Goal: Task Accomplishment & Management: Manage account settings

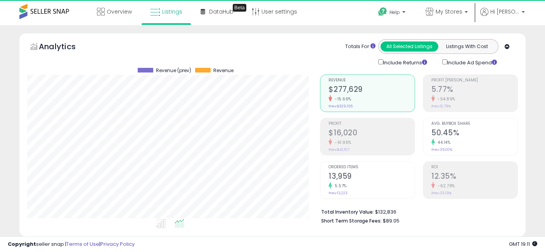
select select "**"
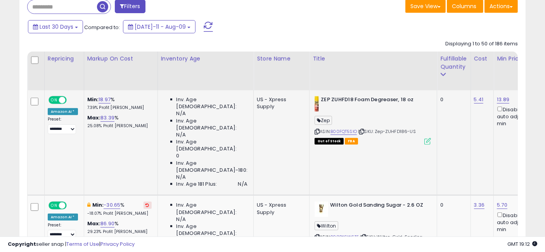
drag, startPoint x: 316, startPoint y: 155, endPoint x: 150, endPoint y: 150, distance: 165.5
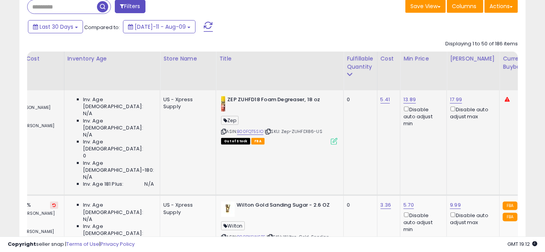
scroll to position [0, 179]
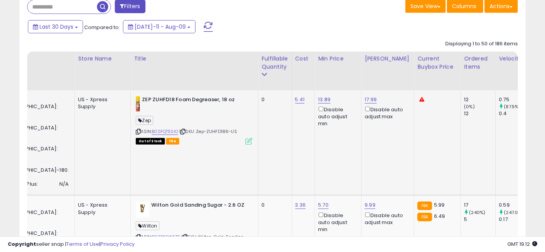
drag, startPoint x: 196, startPoint y: 140, endPoint x: 263, endPoint y: 142, distance: 67.6
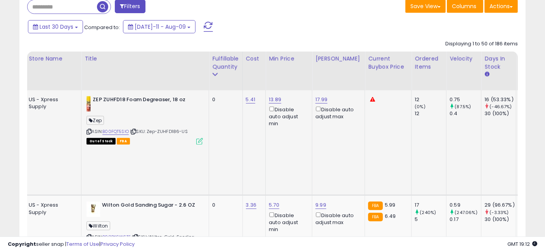
drag, startPoint x: 298, startPoint y: 139, endPoint x: 196, endPoint y: 138, distance: 101.7
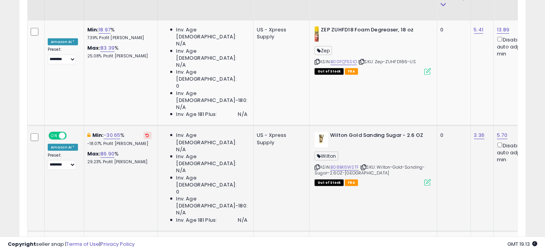
scroll to position [388, 0]
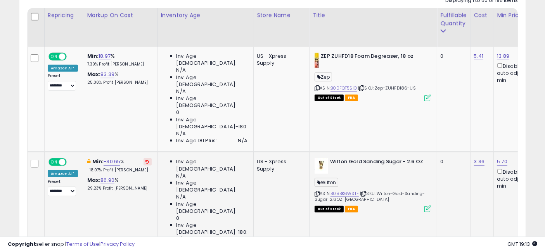
click at [146, 160] on icon at bounding box center [147, 162] width 3 height 4
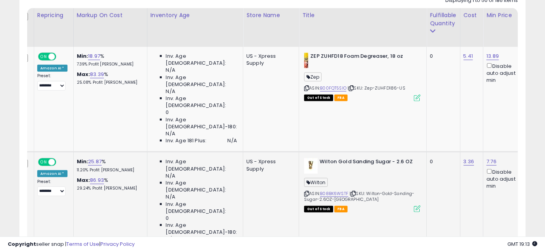
scroll to position [0, 0]
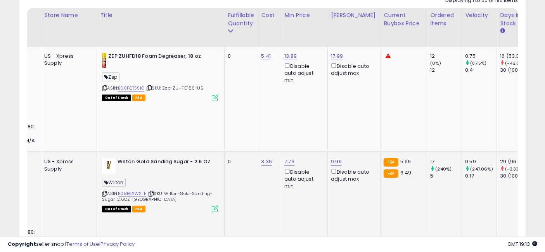
drag, startPoint x: 178, startPoint y: 173, endPoint x: 207, endPoint y: 174, distance: 29.5
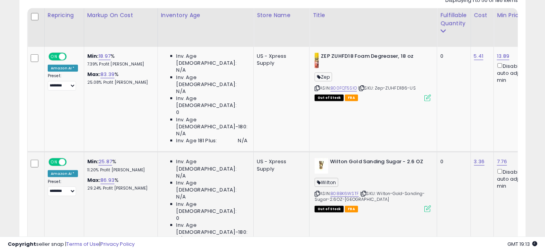
drag, startPoint x: 288, startPoint y: 177, endPoint x: 181, endPoint y: 175, distance: 107.9
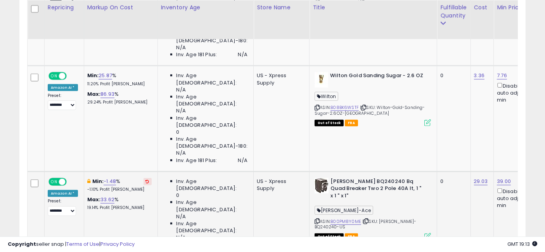
click at [146, 180] on icon at bounding box center [147, 182] width 3 height 4
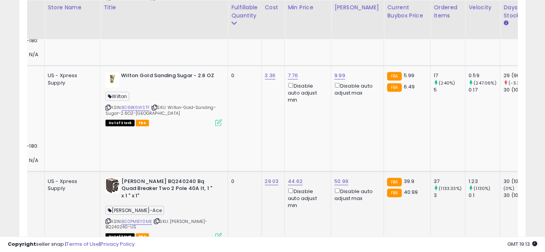
drag, startPoint x: 179, startPoint y: 164, endPoint x: 228, endPoint y: 162, distance: 48.6
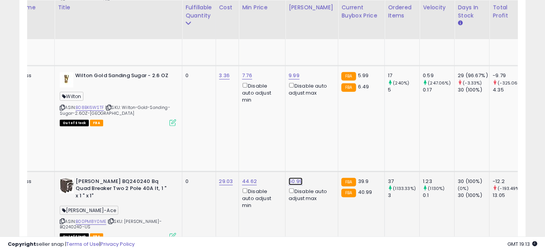
click at [289, 178] on link "50.99" at bounding box center [296, 182] width 14 height 8
click at [219, 96] on input "*****" at bounding box center [243, 96] width 69 height 13
type input "*****"
click button "submit" at bounding box center [287, 96] width 13 height 12
drag, startPoint x: 273, startPoint y: 145, endPoint x: 136, endPoint y: 117, distance: 140.3
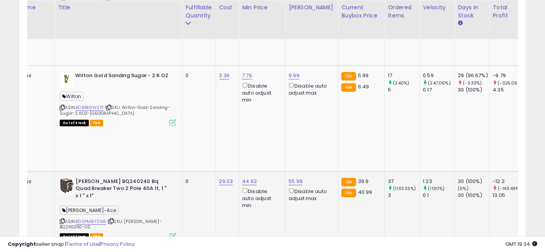
click at [182, 172] on td "0" at bounding box center [198, 225] width 33 height 106
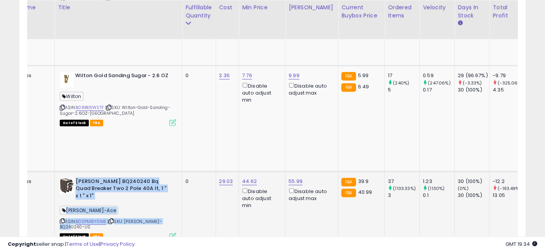
drag, startPoint x: 140, startPoint y: 153, endPoint x: 42, endPoint y: 118, distance: 104.0
click at [55, 172] on td "[PERSON_NAME] BQ240240 Bq Quad Breaker Two 2 Pole 40A It, 1 " x 1 " x 1" [PERSO…" at bounding box center [119, 225] width 128 height 106
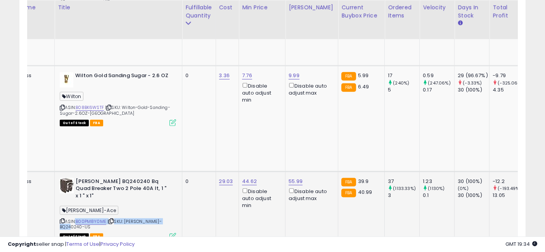
click at [120, 178] on b "[PERSON_NAME] BQ240240 Bq Quad Breaker Two 2 Pole 40A It, 1 " x 1 " x 1"" at bounding box center [123, 190] width 94 height 24
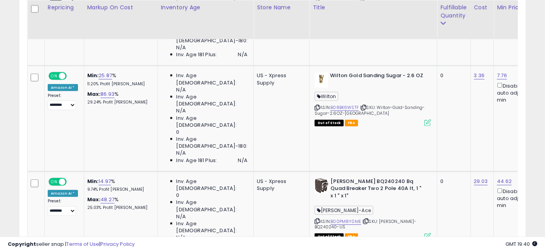
drag, startPoint x: 218, startPoint y: 160, endPoint x: 135, endPoint y: 162, distance: 82.3
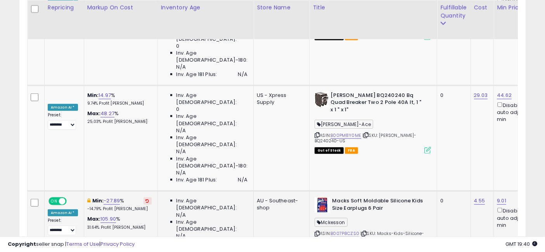
click at [146, 199] on icon at bounding box center [147, 201] width 3 height 4
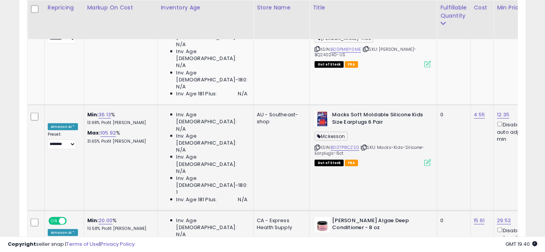
scroll to position [690, 0]
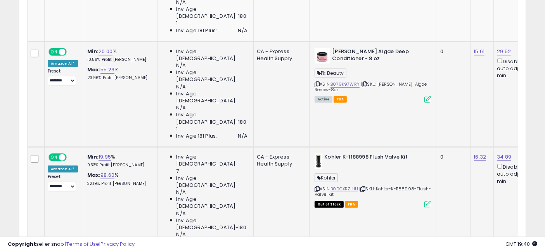
scroll to position [820, 0]
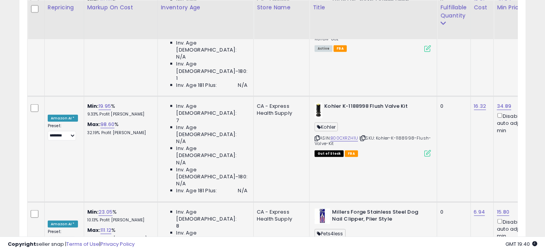
scroll to position [949, 0]
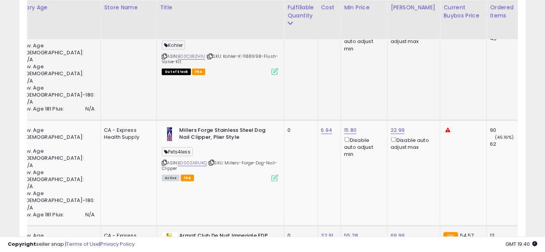
drag, startPoint x: 162, startPoint y: 144, endPoint x: 240, endPoint y: 147, distance: 78.1
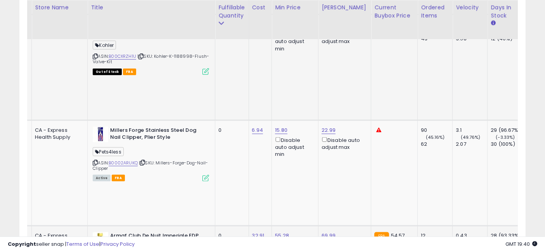
click at [274, 79] on input "*****" at bounding box center [274, 77] width 69 height 13
type input "****"
click button "submit" at bounding box center [318, 77] width 13 height 12
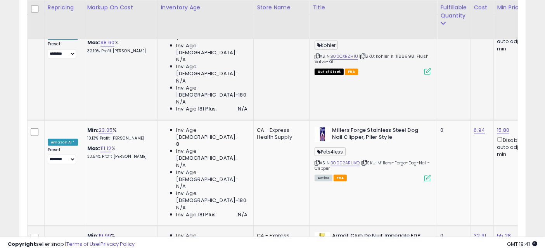
scroll to position [0, 0]
drag, startPoint x: 227, startPoint y: 148, endPoint x: 212, endPoint y: 148, distance: 15.5
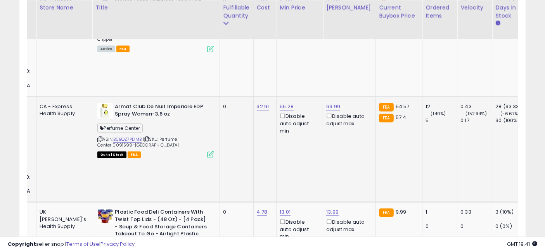
scroll to position [0, 276]
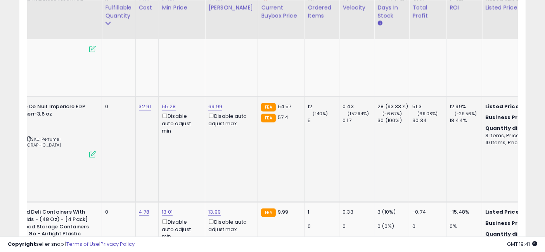
drag, startPoint x: 164, startPoint y: 112, endPoint x: 220, endPoint y: 116, distance: 56.1
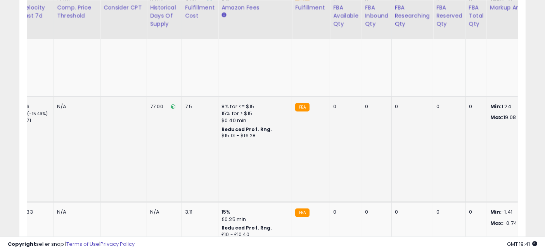
drag, startPoint x: 123, startPoint y: 113, endPoint x: 323, endPoint y: 119, distance: 199.3
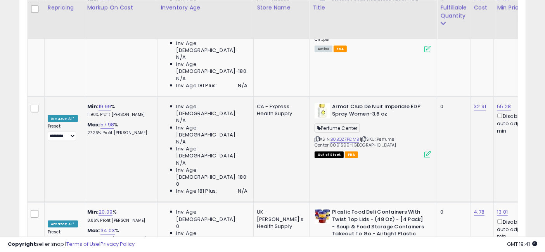
drag, startPoint x: 420, startPoint y: 113, endPoint x: 224, endPoint y: 110, distance: 196.1
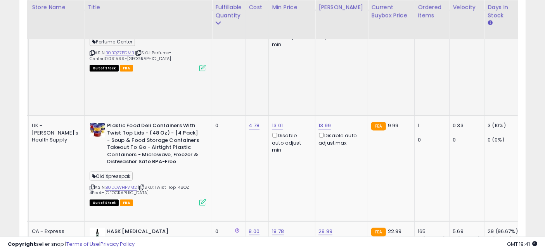
drag, startPoint x: 172, startPoint y: 115, endPoint x: 209, endPoint y: 115, distance: 36.5
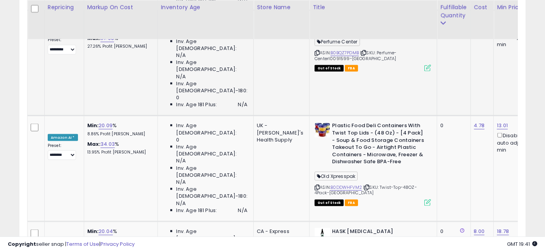
drag, startPoint x: 327, startPoint y: 171, endPoint x: 210, endPoint y: 169, distance: 116.1
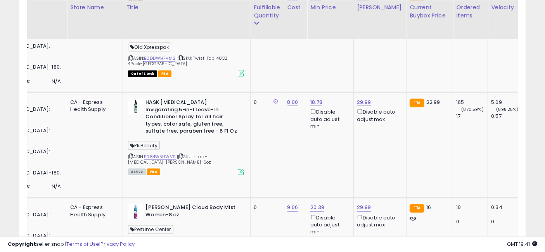
drag, startPoint x: 154, startPoint y: 134, endPoint x: 206, endPoint y: 136, distance: 52.1
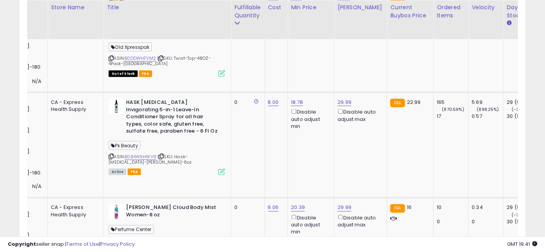
click at [286, 67] on input "*****" at bounding box center [290, 66] width 69 height 13
type input "****"
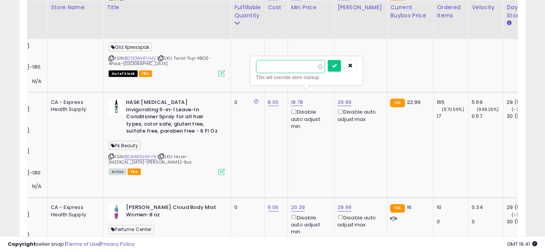
click button "submit" at bounding box center [334, 66] width 13 height 12
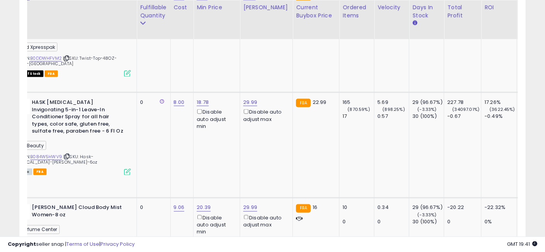
drag, startPoint x: 373, startPoint y: 152, endPoint x: 385, endPoint y: 151, distance: 12.5
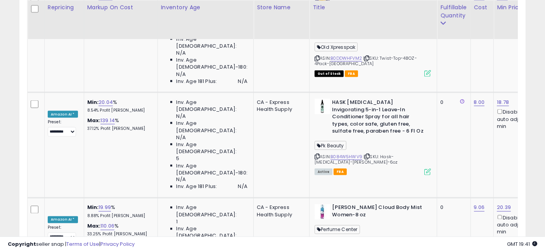
drag, startPoint x: 350, startPoint y: 145, endPoint x: 235, endPoint y: 142, distance: 115.3
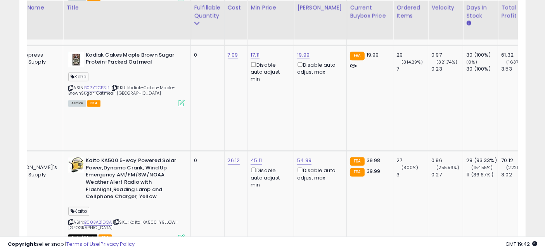
drag, startPoint x: 137, startPoint y: 119, endPoint x: 195, endPoint y: 123, distance: 58.0
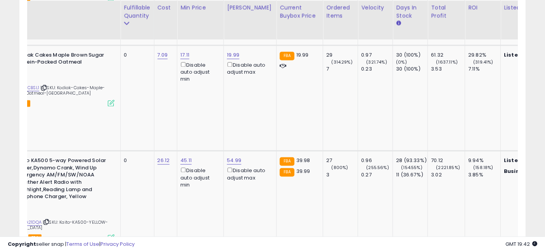
drag, startPoint x: 170, startPoint y: 125, endPoint x: 202, endPoint y: 129, distance: 32.9
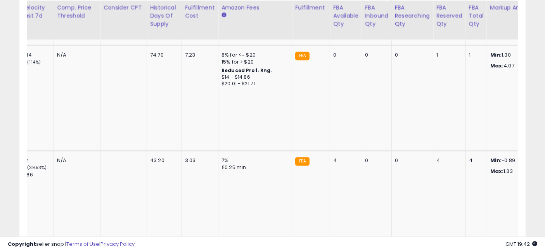
drag, startPoint x: 132, startPoint y: 128, endPoint x: 271, endPoint y: 127, distance: 139.0
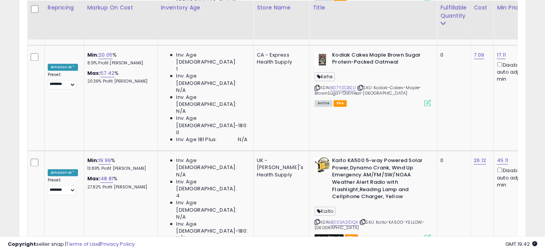
drag, startPoint x: 435, startPoint y: 119, endPoint x: 179, endPoint y: 125, distance: 255.5
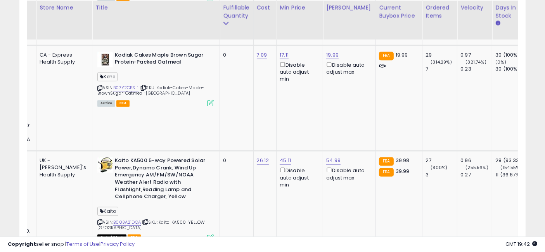
drag, startPoint x: 219, startPoint y: 121, endPoint x: 286, endPoint y: 122, distance: 66.8
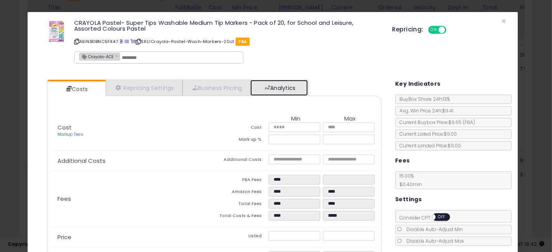
drag, startPoint x: 299, startPoint y: 88, endPoint x: 212, endPoint y: 153, distance: 109.0
click at [299, 88] on link "Analytics" at bounding box center [278, 88] width 57 height 16
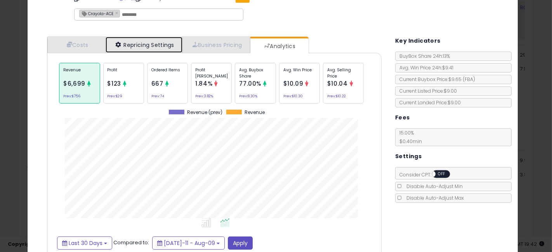
click at [174, 82] on div "Costs Repricing Settings Business Pricing Analytics" at bounding box center [214, 149] width 335 height 226
click at [162, 87] on div "Ordered Items 667 Prev: 74" at bounding box center [167, 83] width 41 height 41
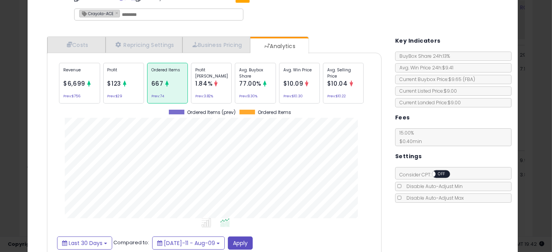
click at [0, 144] on div "× Close CRAYOLA Pastel- Super Tips Washable Medium Tip Markers - Pack of 20, fo…" at bounding box center [276, 126] width 552 height 252
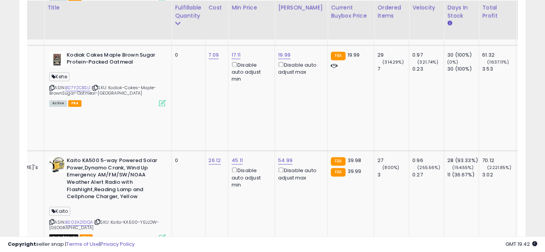
drag, startPoint x: 240, startPoint y: 134, endPoint x: 234, endPoint y: 134, distance: 5.8
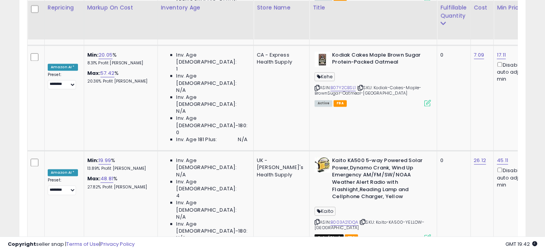
drag, startPoint x: 302, startPoint y: 136, endPoint x: 186, endPoint y: 132, distance: 116.1
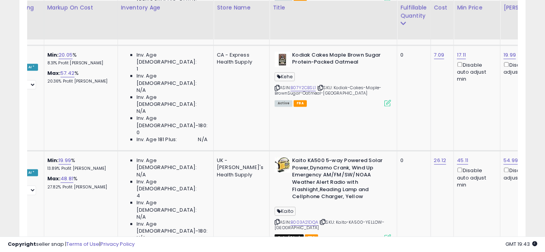
scroll to position [0, 134]
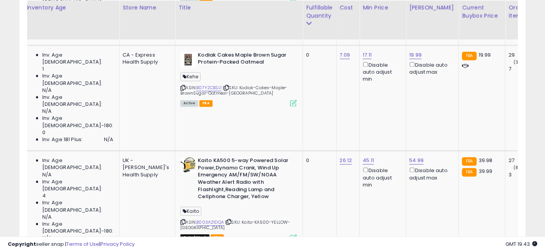
drag, startPoint x: 181, startPoint y: 128, endPoint x: 229, endPoint y: 133, distance: 48.0
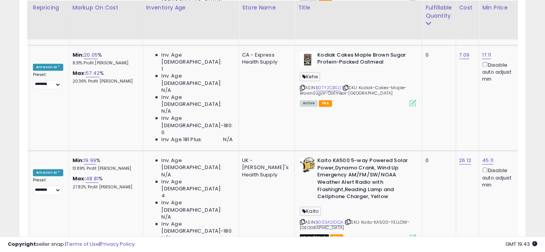
scroll to position [0, 0]
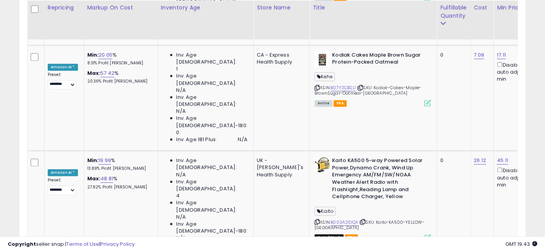
drag, startPoint x: 353, startPoint y: 129, endPoint x: 285, endPoint y: 126, distance: 67.6
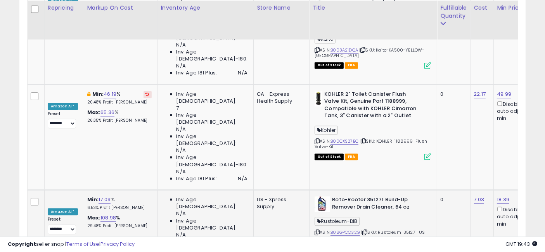
scroll to position [1768, 0]
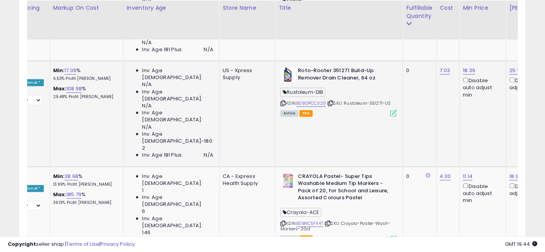
scroll to position [0, 80]
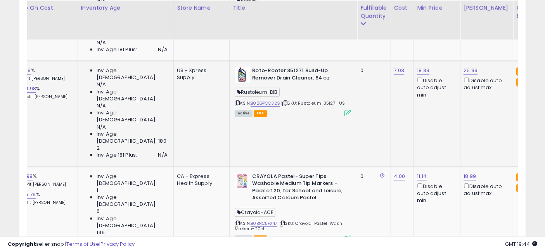
drag, startPoint x: 216, startPoint y: 120, endPoint x: 266, endPoint y: 120, distance: 49.7
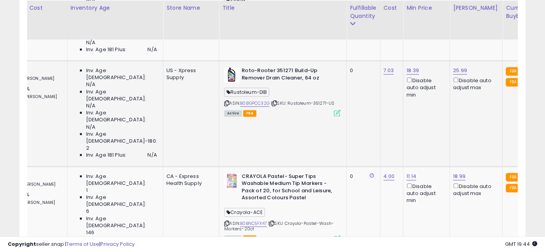
drag, startPoint x: 397, startPoint y: 125, endPoint x: 258, endPoint y: 127, distance: 139.0
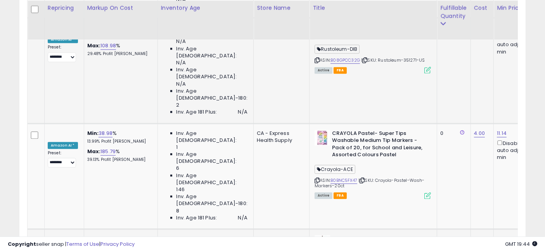
scroll to position [1941, 0]
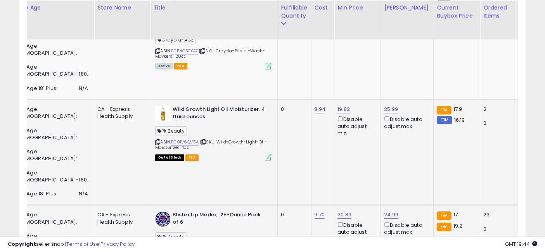
scroll to position [0, 228]
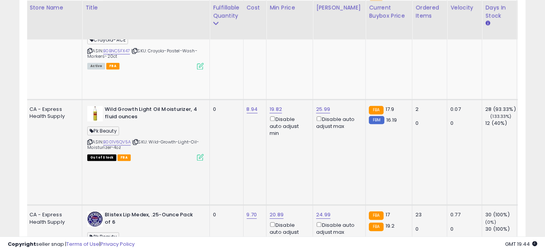
drag, startPoint x: 174, startPoint y: 120, endPoint x: 234, endPoint y: 120, distance: 59.4
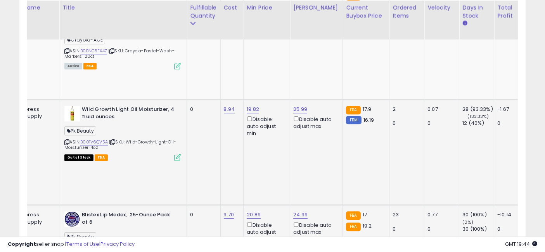
click at [248, 52] on input "*****" at bounding box center [246, 52] width 69 height 13
type input "**"
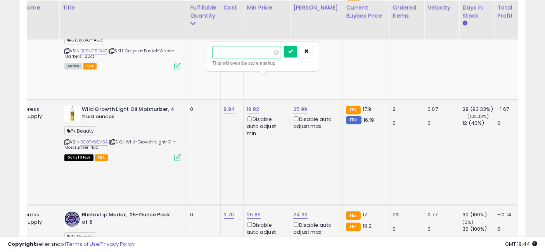
click button "submit" at bounding box center [290, 52] width 13 height 12
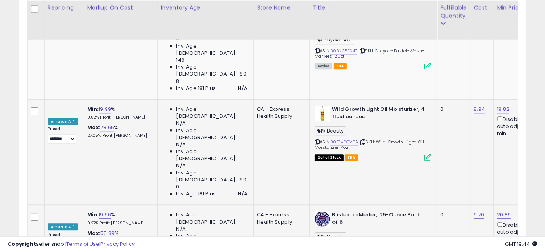
drag, startPoint x: 315, startPoint y: 128, endPoint x: 181, endPoint y: 122, distance: 134.0
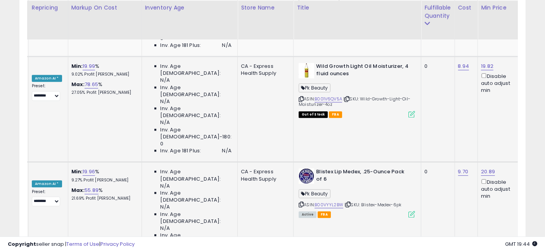
drag, startPoint x: 192, startPoint y: 147, endPoint x: 235, endPoint y: 153, distance: 43.5
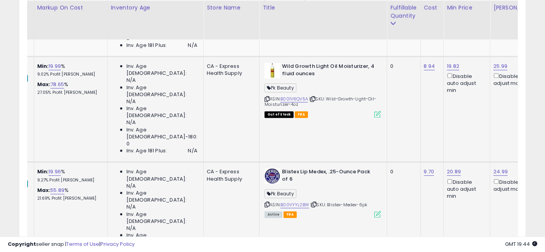
drag, startPoint x: 168, startPoint y: 146, endPoint x: 149, endPoint y: 148, distance: 19.9
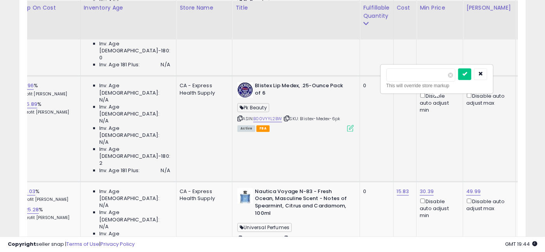
click at [397, 74] on input "*****" at bounding box center [421, 74] width 69 height 13
click button "submit" at bounding box center [464, 74] width 13 height 12
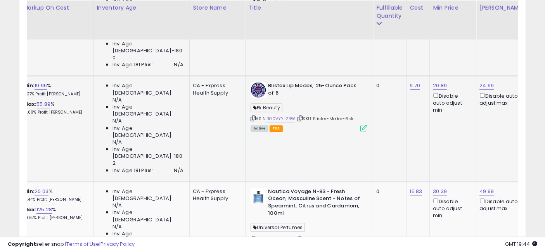
drag, startPoint x: 387, startPoint y: 146, endPoint x: 367, endPoint y: 147, distance: 20.2
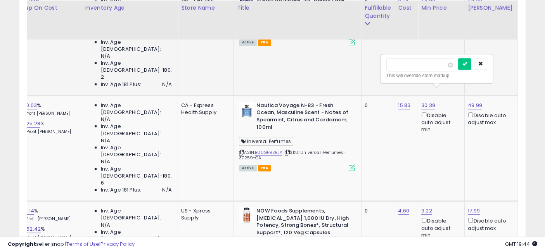
click at [397, 63] on input "*****" at bounding box center [421, 64] width 69 height 13
type input "****"
click button "submit" at bounding box center [464, 64] width 13 height 12
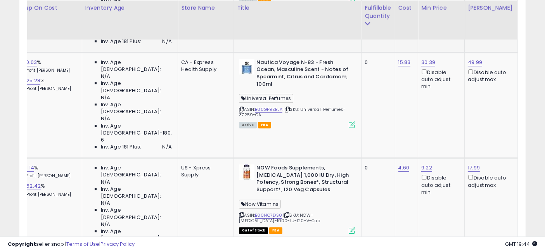
click at [407, 97] on input "*****" at bounding box center [421, 97] width 69 height 13
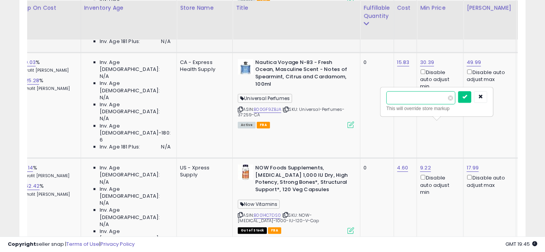
type input "*****"
click button "submit" at bounding box center [464, 97] width 13 height 12
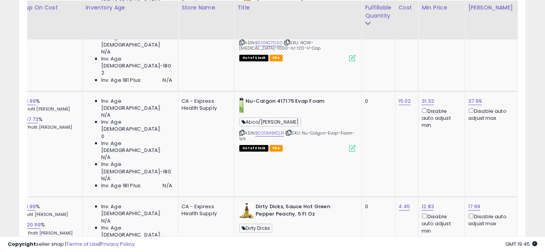
scroll to position [0, 72]
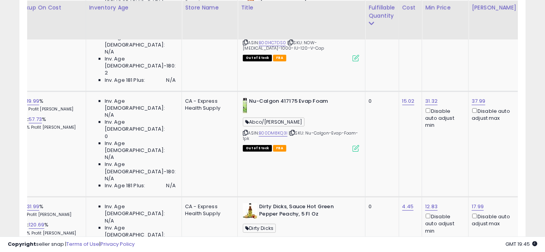
drag, startPoint x: 87, startPoint y: 135, endPoint x: 75, endPoint y: 135, distance: 12.1
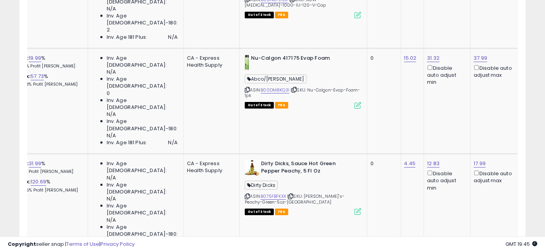
scroll to position [2545, 0]
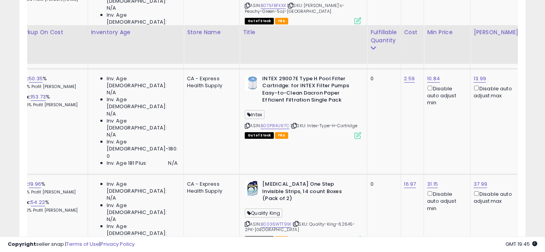
scroll to position [2718, 0]
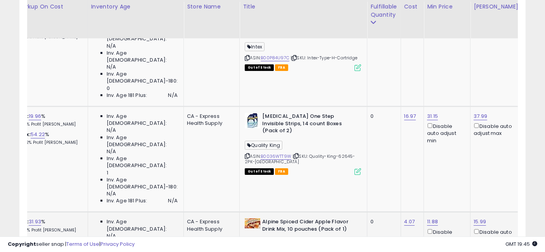
scroll to position [2804, 0]
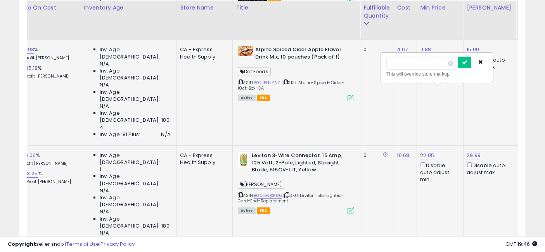
click at [396, 62] on input "*****" at bounding box center [421, 63] width 69 height 13
type input "*****"
click button "submit" at bounding box center [464, 63] width 13 height 12
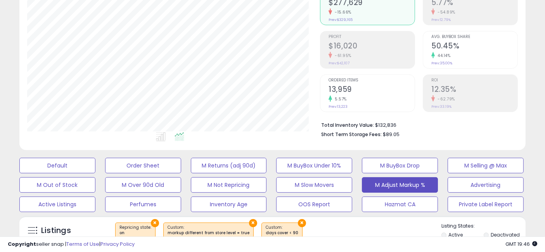
scroll to position [259, 0]
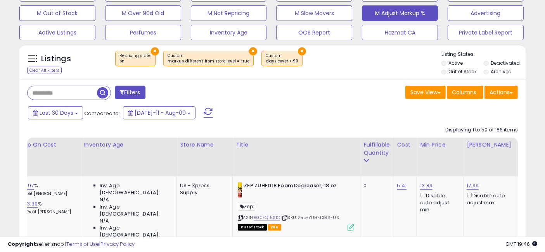
click at [104, 92] on span "button" at bounding box center [102, 92] width 11 height 11
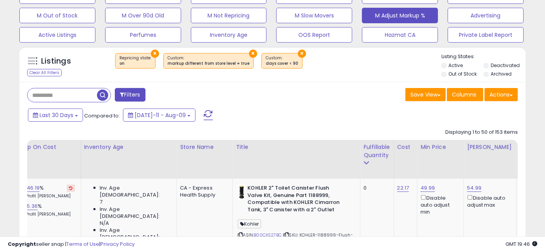
scroll to position [159, 293]
